Goal: Task Accomplishment & Management: Manage account settings

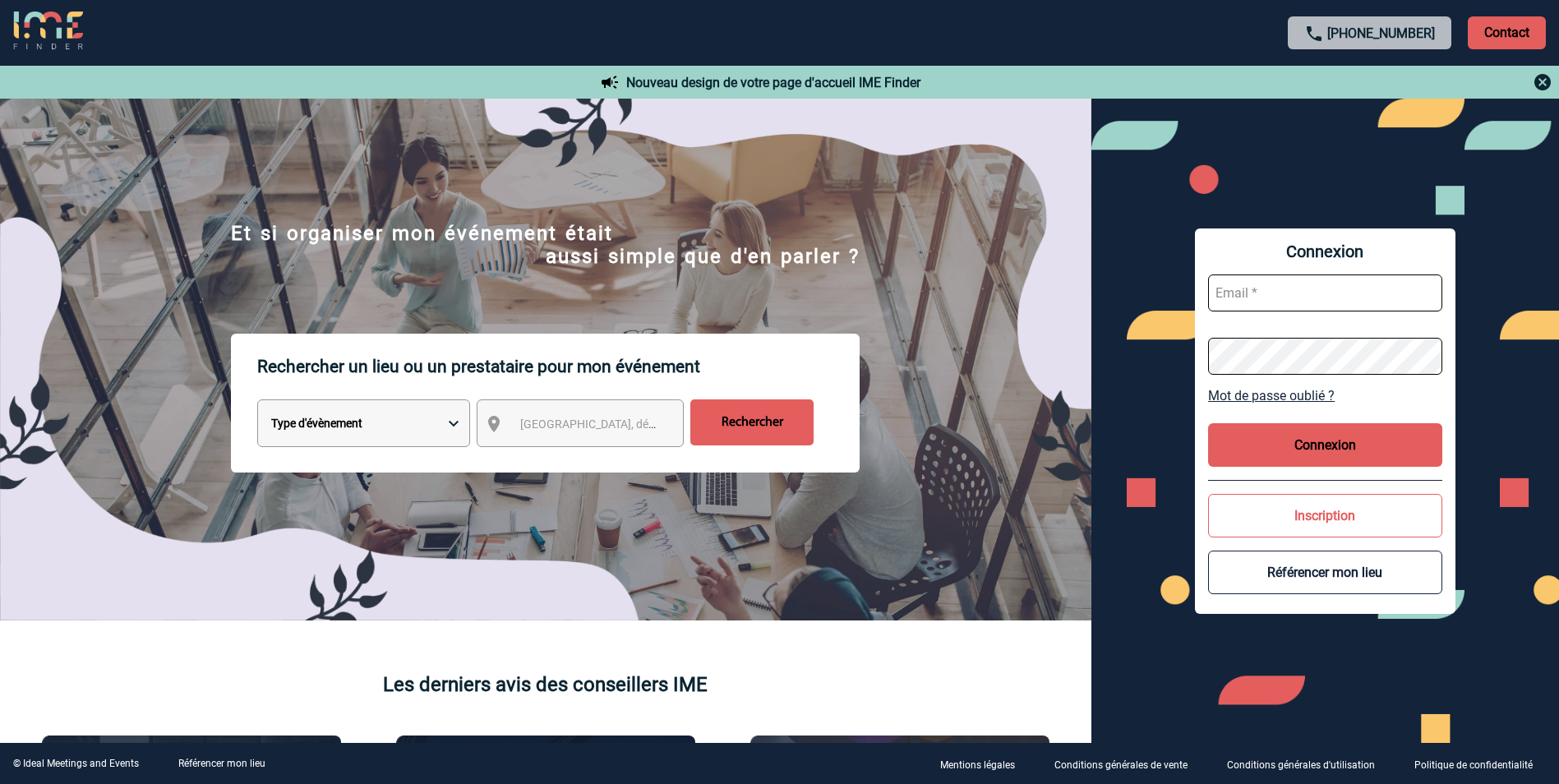
click at [1231, 327] on form at bounding box center [1325, 324] width 234 height 127
click at [1243, 297] on input "text" at bounding box center [1325, 293] width 234 height 37
type input "[EMAIL_ADDRESS][DOMAIN_NAME]"
click at [1317, 432] on button "Connexion" at bounding box center [1325, 445] width 234 height 44
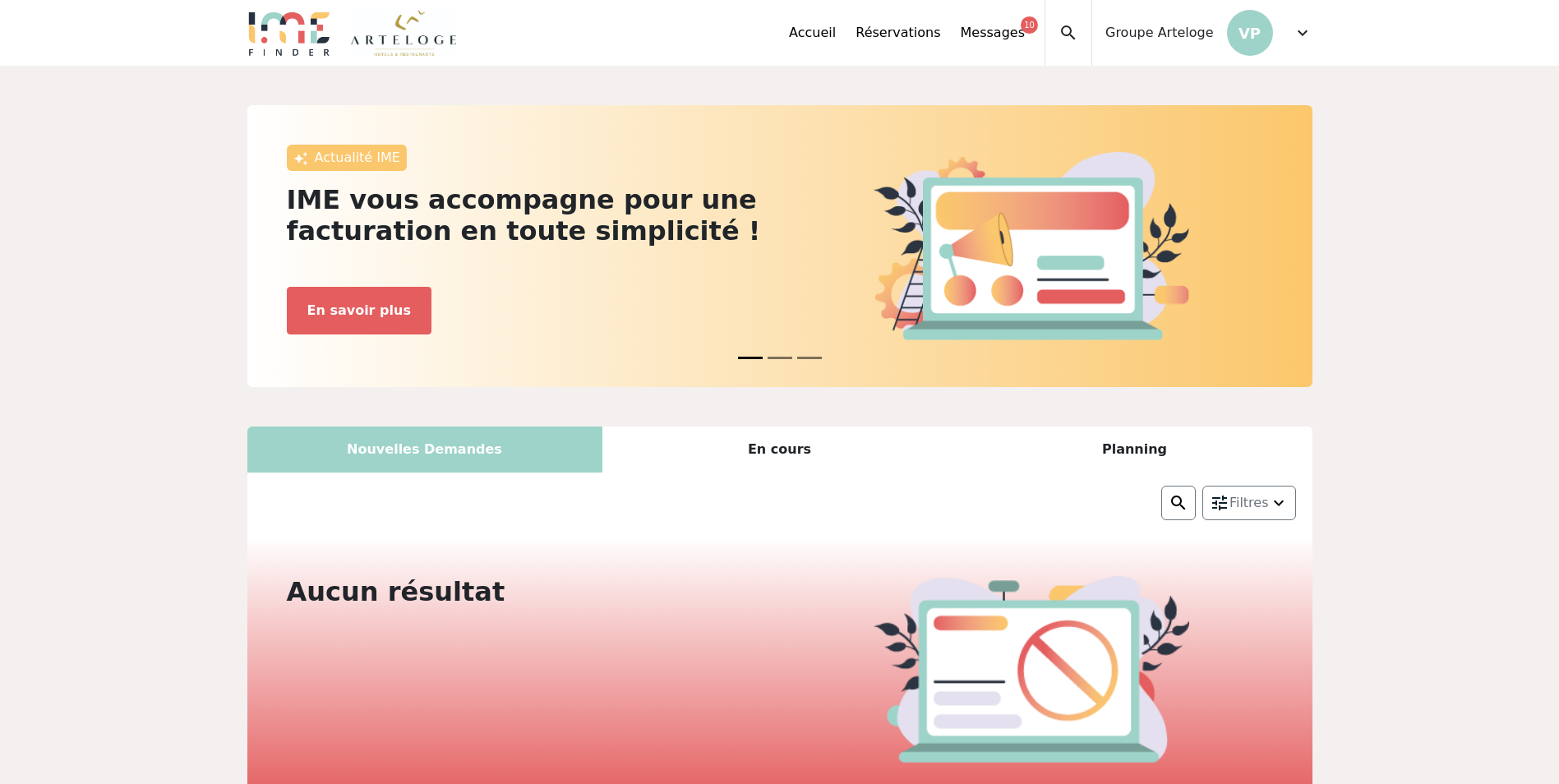
click at [1270, 22] on div "Groupe Arteloge VP" at bounding box center [1182, 33] width 181 height 65
click at [1243, 47] on p "VP" at bounding box center [1250, 32] width 46 height 46
click at [1288, 40] on div "Accueil Réservations Messages 10 Accès autres comptes Mes données personnelles …" at bounding box center [1051, 33] width 523 height 65
click at [1300, 36] on span "expand_more" at bounding box center [1302, 33] width 20 height 20
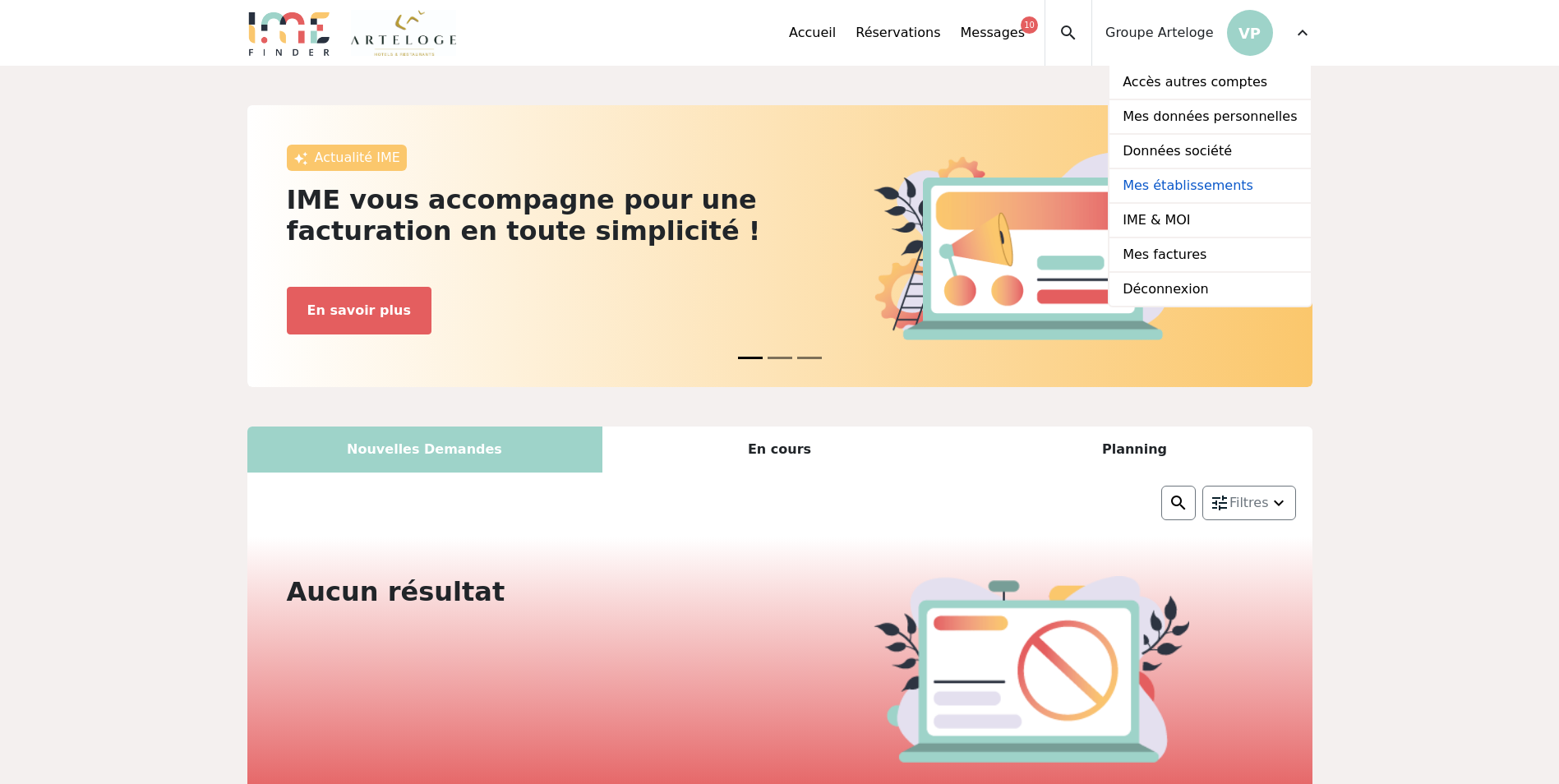
click at [1235, 177] on link "Mes établissements" at bounding box center [1210, 186] width 201 height 34
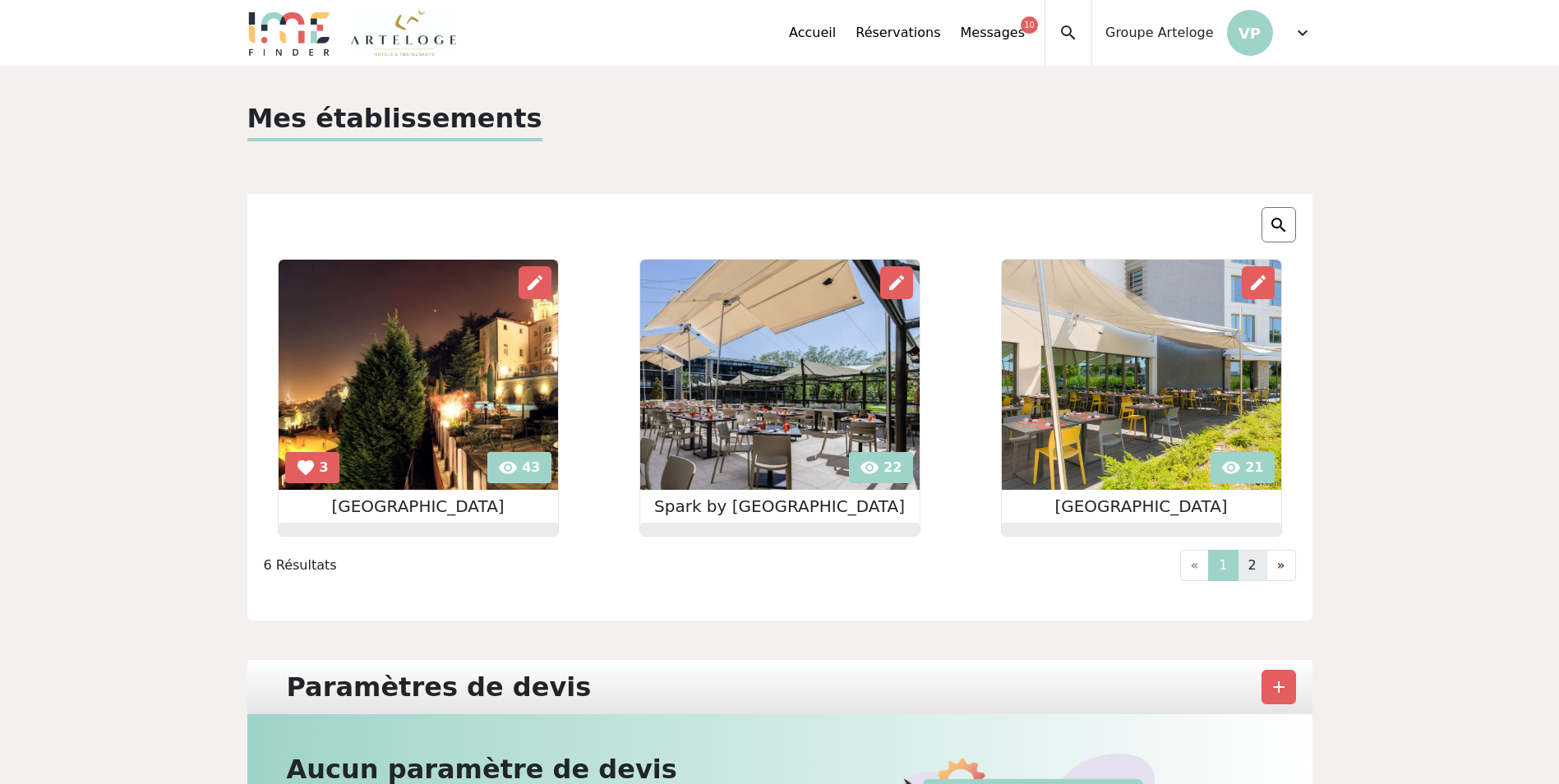
click at [1263, 568] on link "2" at bounding box center [1252, 565] width 29 height 31
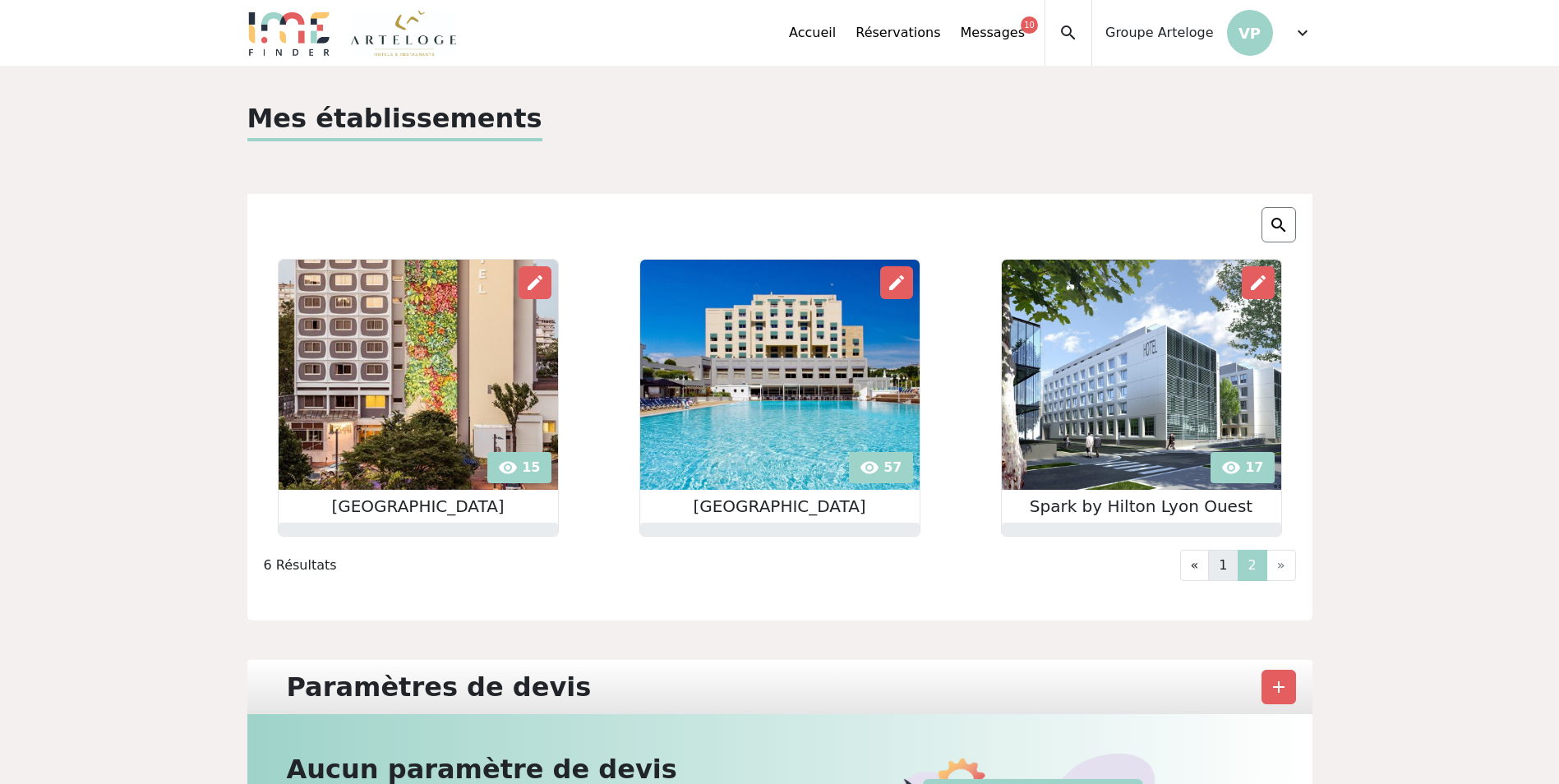
click at [1222, 563] on link "1" at bounding box center [1223, 565] width 29 height 31
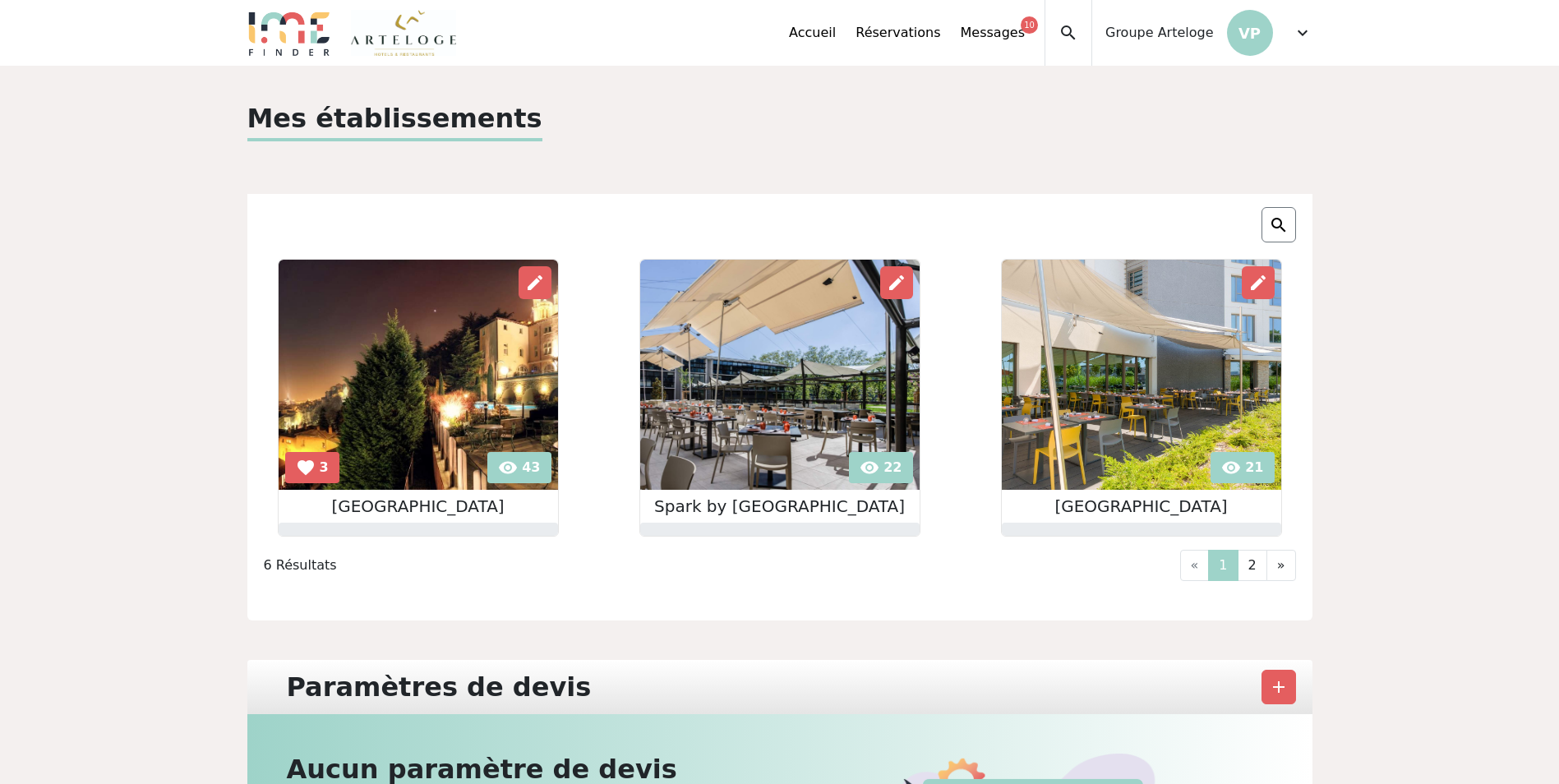
click at [748, 379] on img at bounding box center [780, 374] width 279 height 230
